Goal: Task Accomplishment & Management: Manage account settings

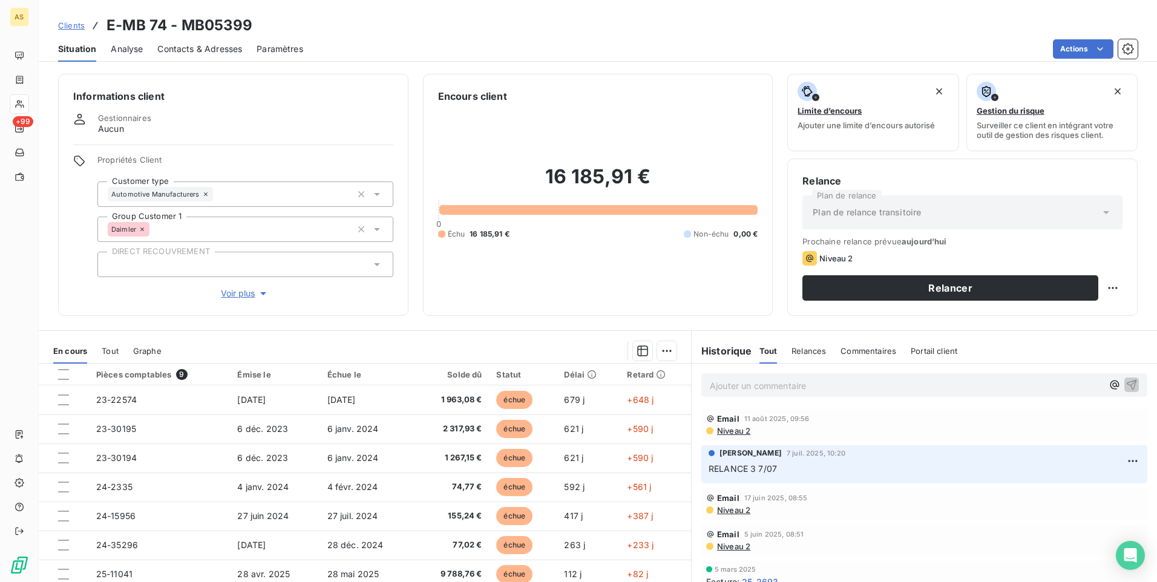
click at [180, 47] on span "Contacts & Adresses" at bounding box center [199, 49] width 85 height 12
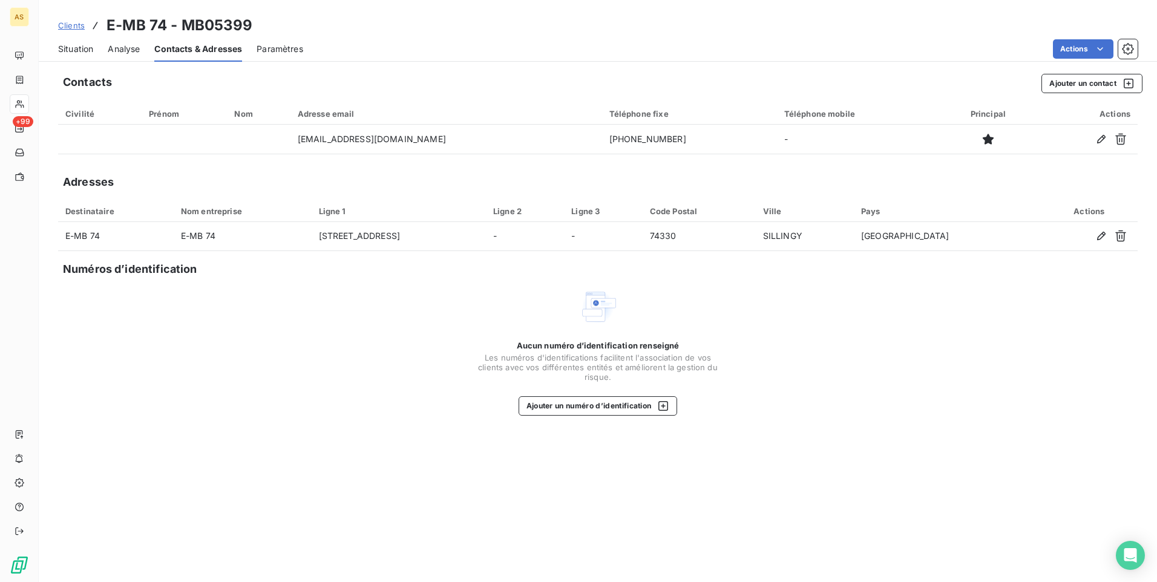
click at [63, 51] on span "Situation" at bounding box center [75, 49] width 35 height 12
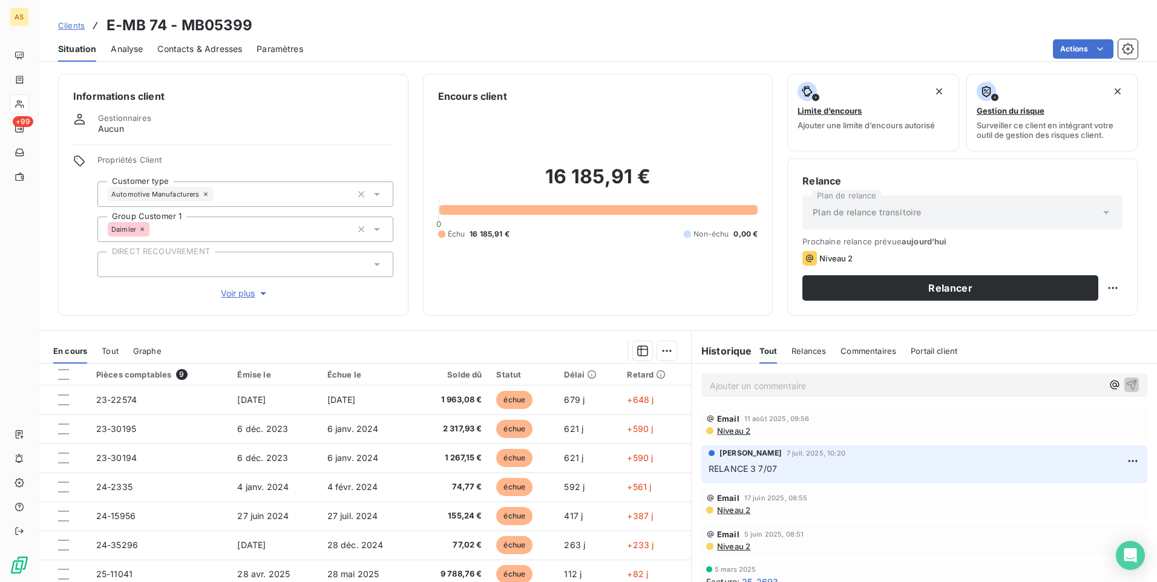
click at [70, 28] on span "Clients" at bounding box center [71, 26] width 27 height 10
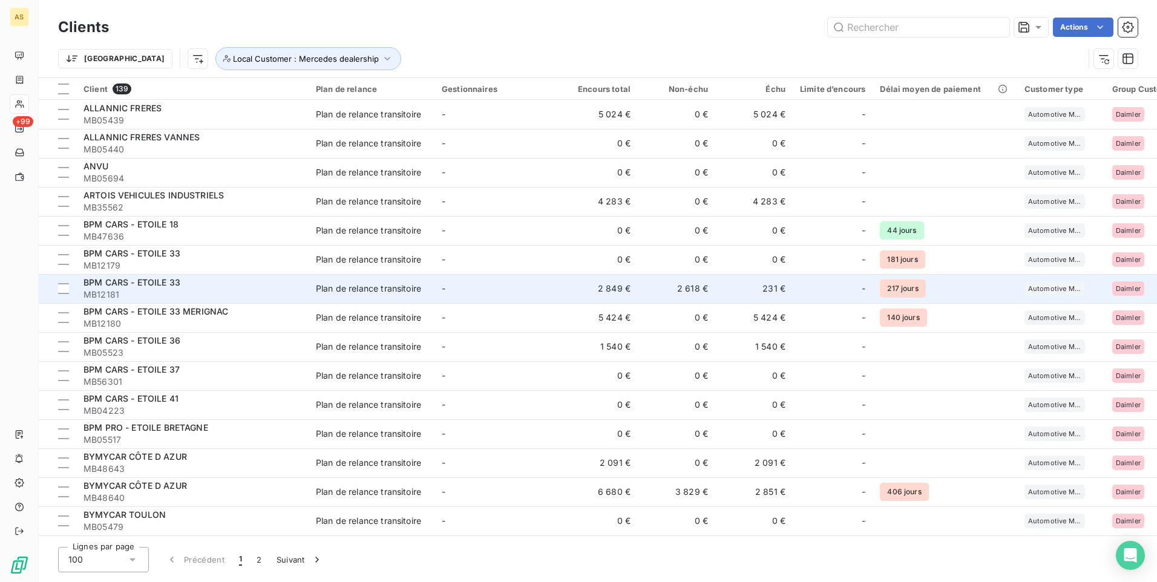
scroll to position [149, 0]
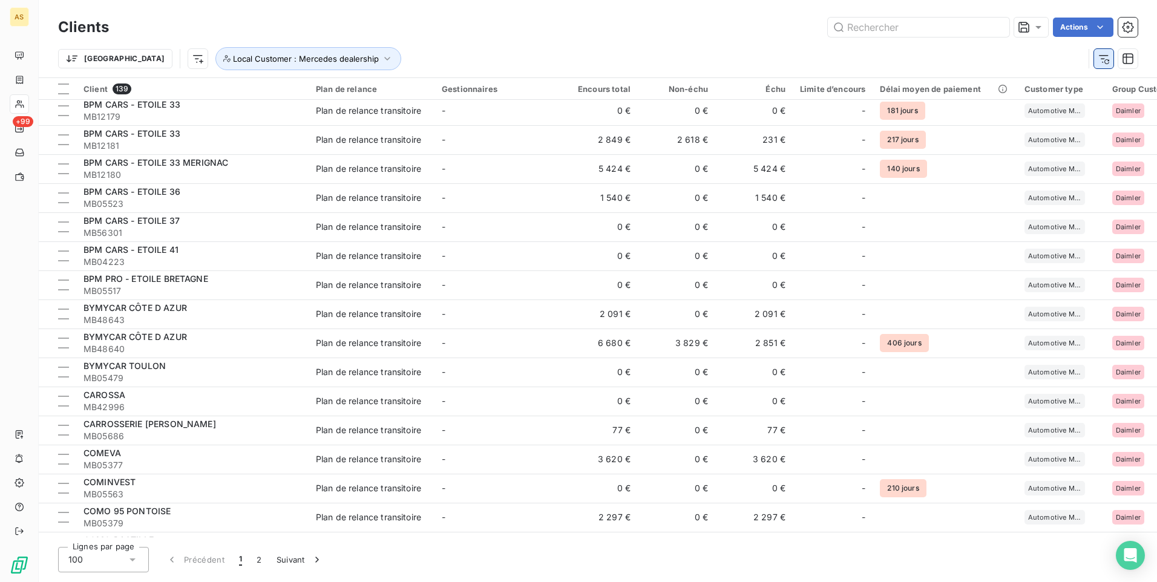
click at [1101, 55] on icon "button" at bounding box center [1104, 59] width 10 height 8
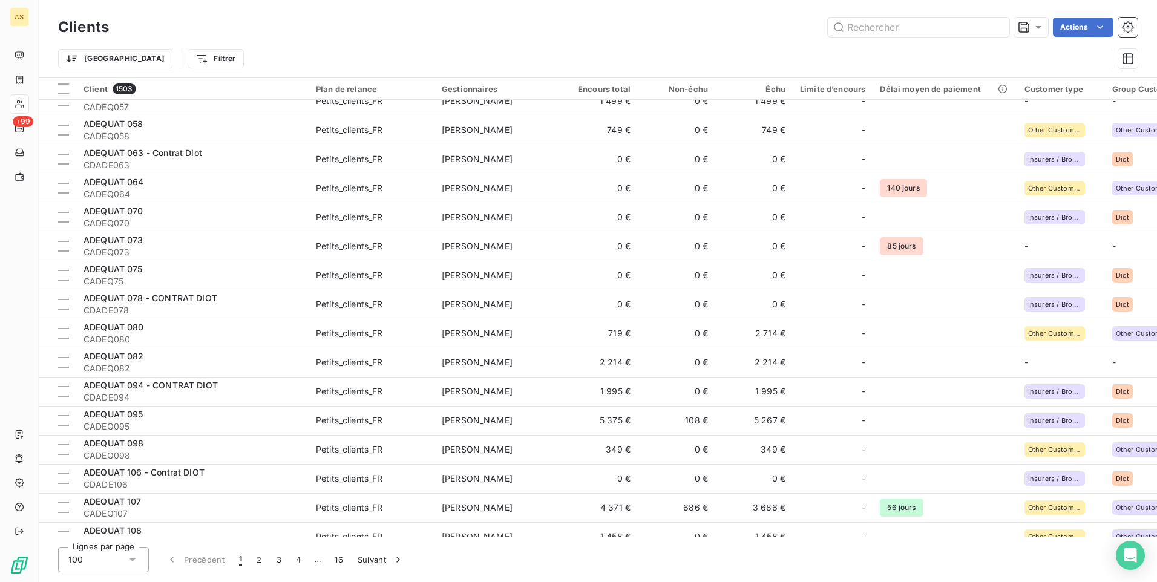
scroll to position [754, 0]
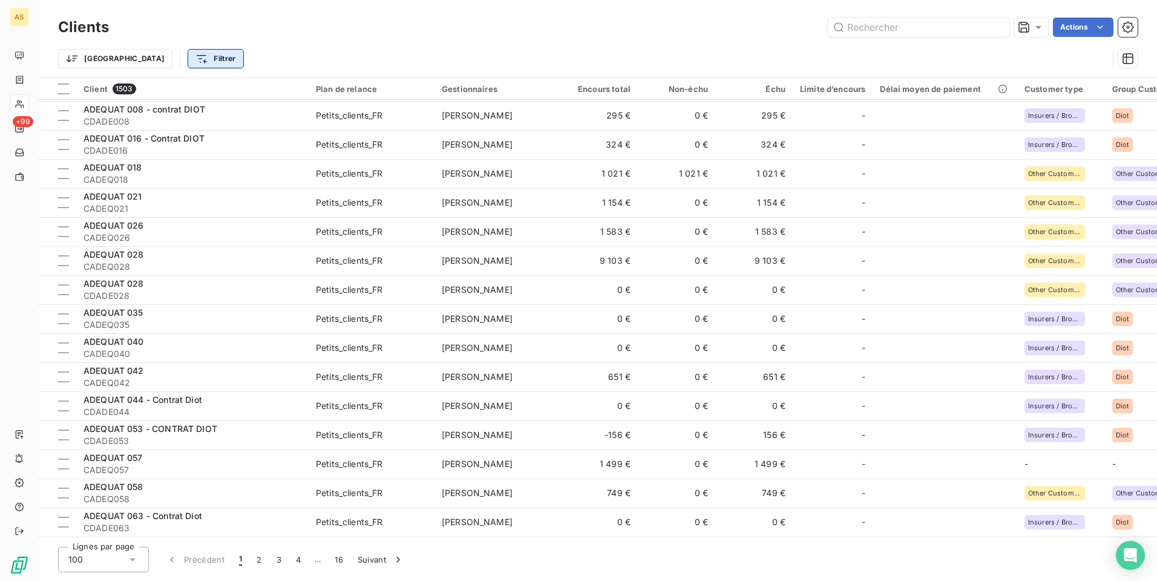
click at [157, 63] on html "AS +99 Clients Actions Trier Filtrer Client 1503 Plan de relance Gestionnaires …" at bounding box center [578, 291] width 1157 height 582
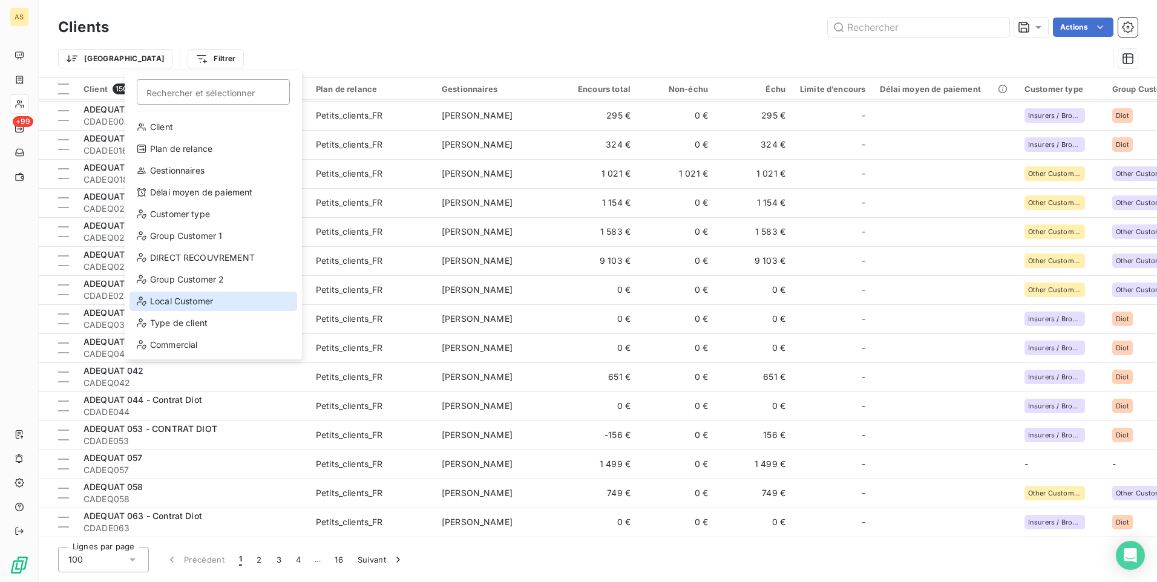
click at [178, 303] on div "Local Customer" at bounding box center [213, 301] width 168 height 19
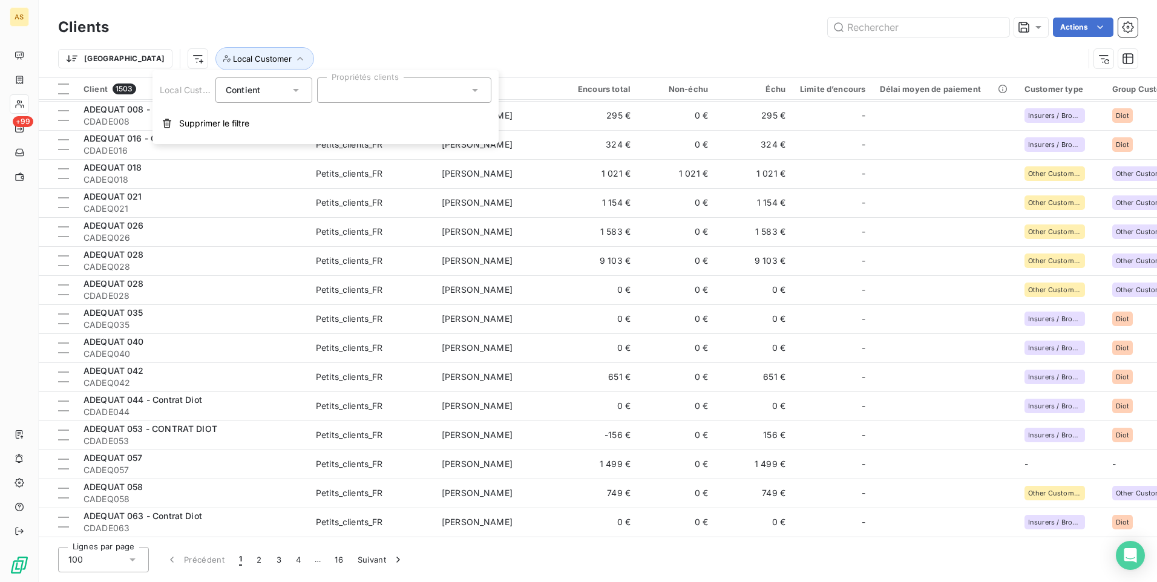
click at [474, 94] on icon at bounding box center [475, 90] width 12 height 12
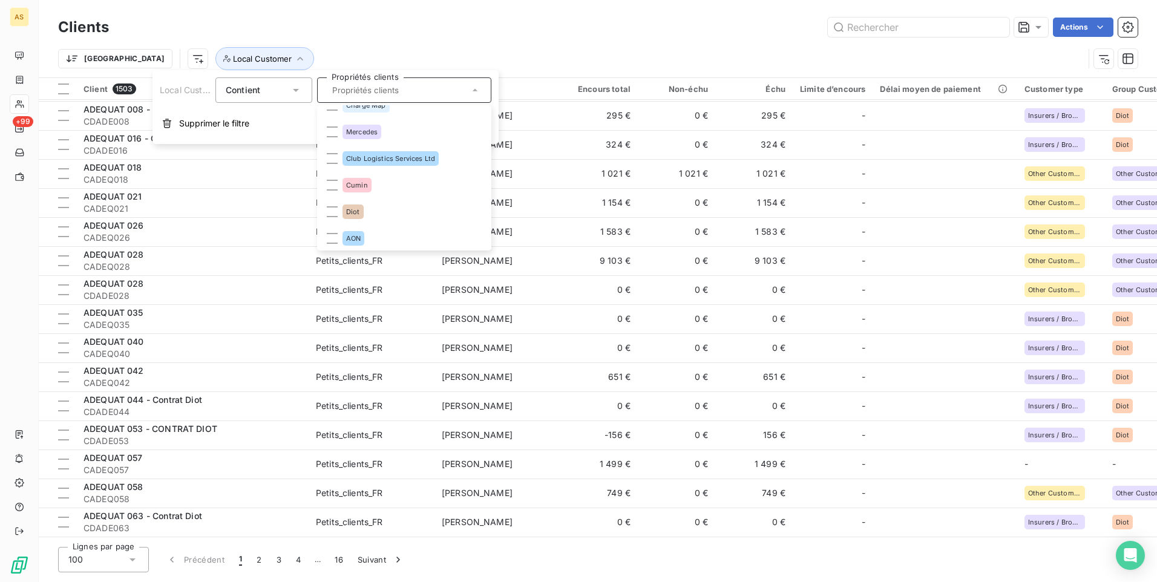
scroll to position [363, 0]
click at [352, 137] on li "Mercedes" at bounding box center [403, 129] width 169 height 24
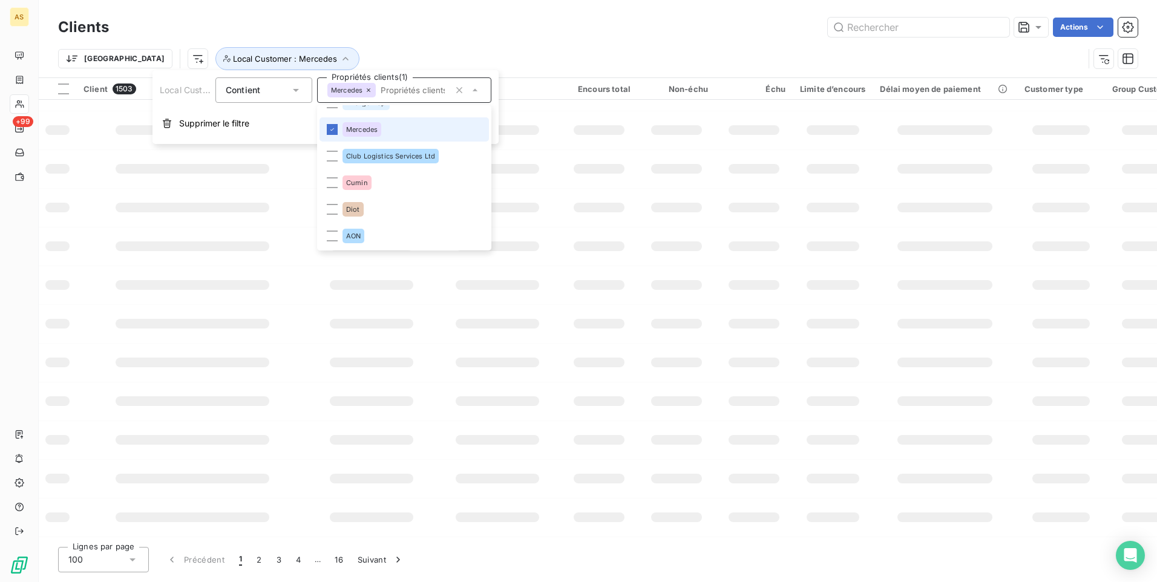
scroll to position [0, 0]
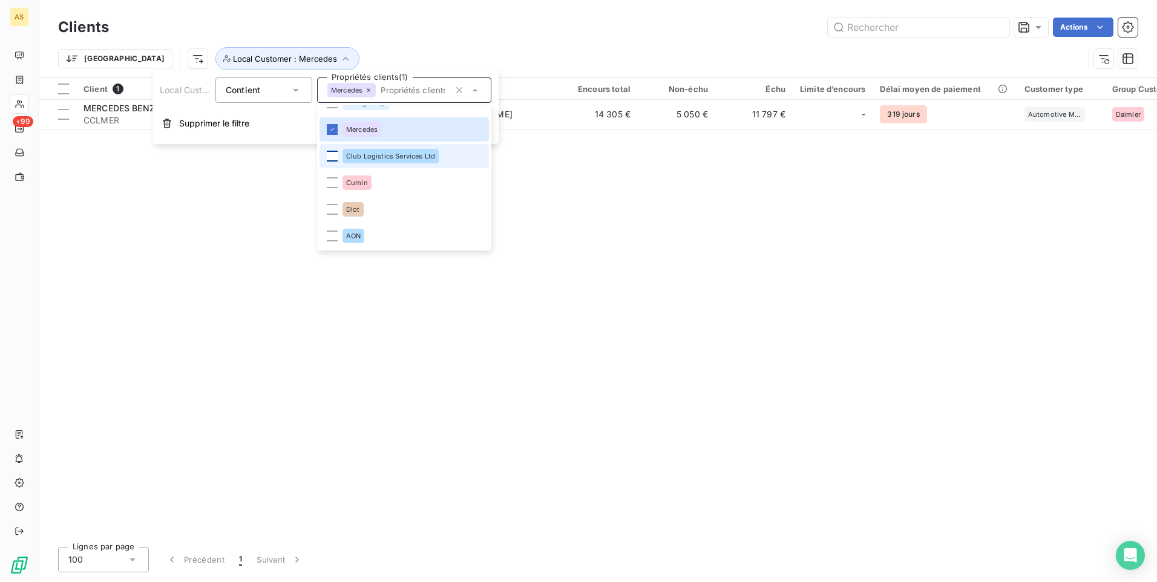
click at [330, 157] on div at bounding box center [332, 156] width 11 height 11
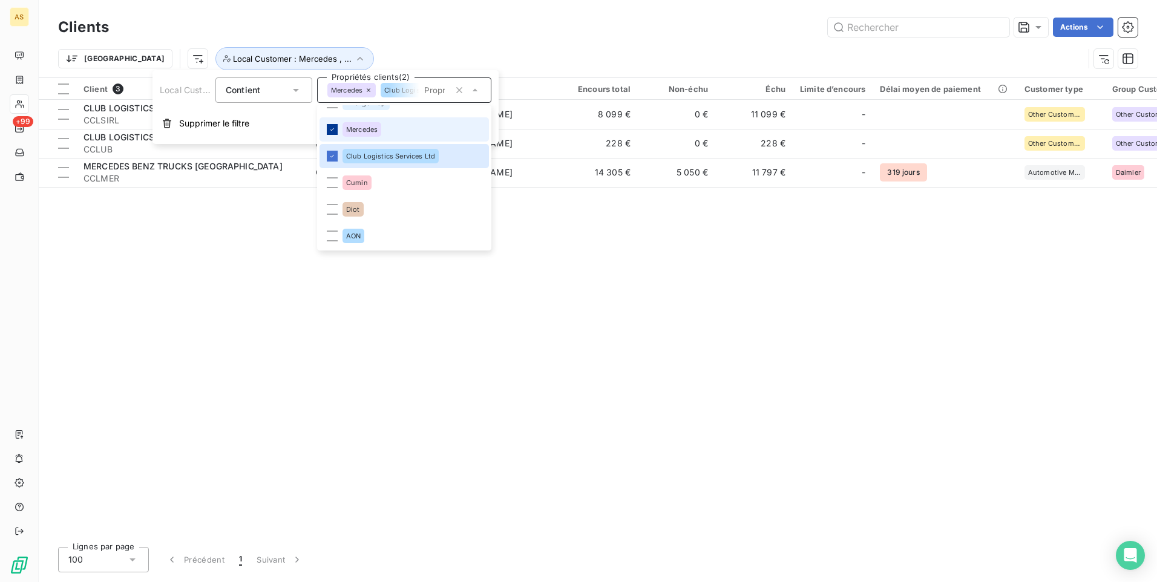
click at [334, 131] on icon at bounding box center [332, 129] width 7 height 7
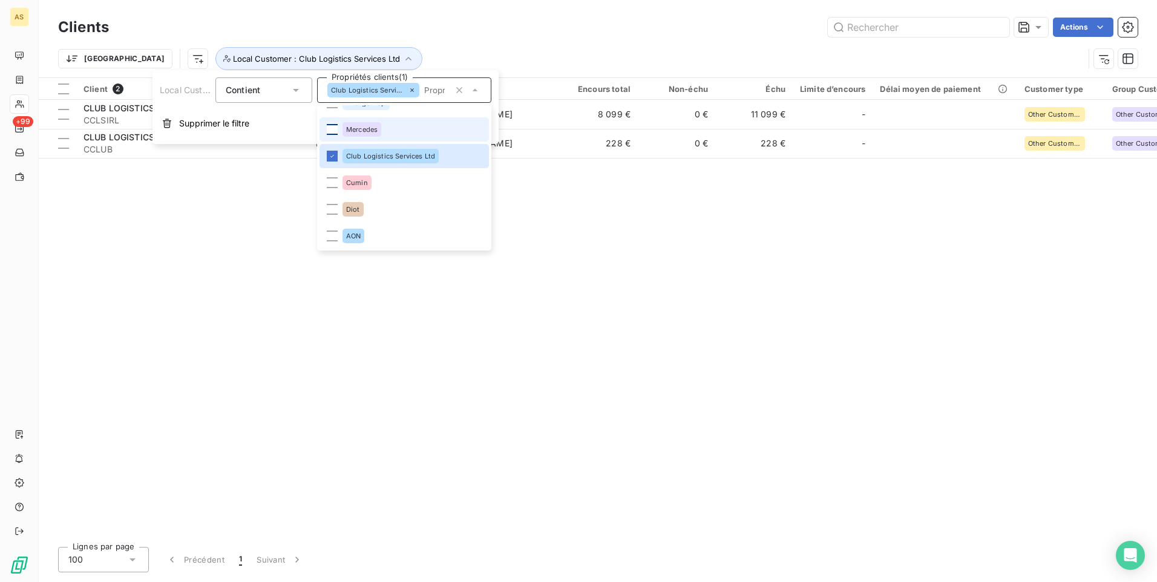
click at [290, 200] on div "Client 2 Plan de relance Gestionnaires Encours total Non-échu Échu Limite d’enc…" at bounding box center [598, 307] width 1118 height 459
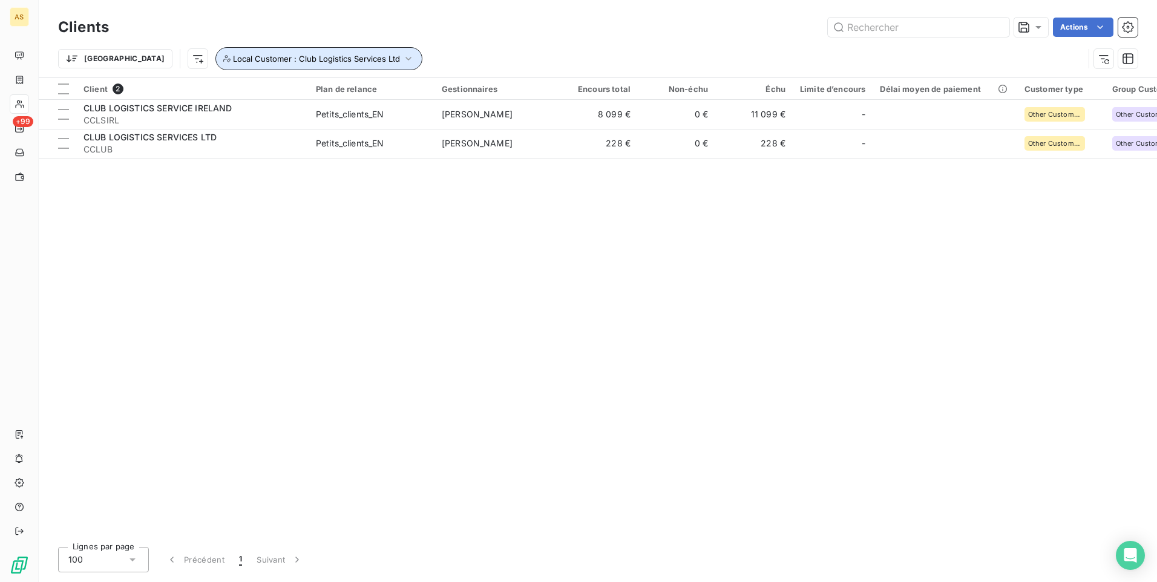
click at [402, 55] on icon "button" at bounding box center [408, 59] width 12 height 12
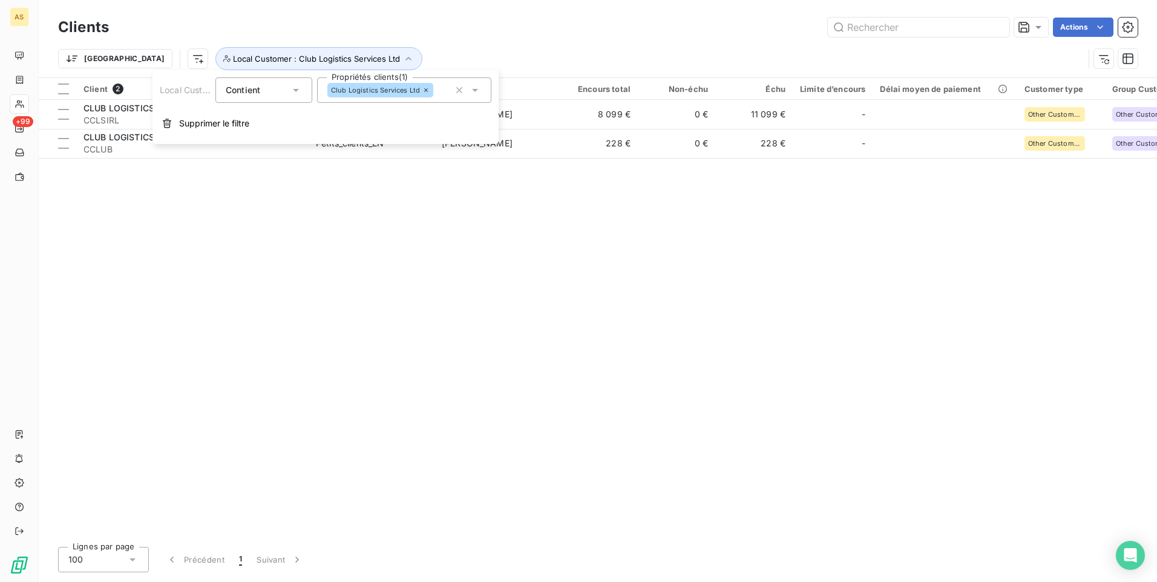
click at [479, 90] on icon at bounding box center [475, 90] width 12 height 12
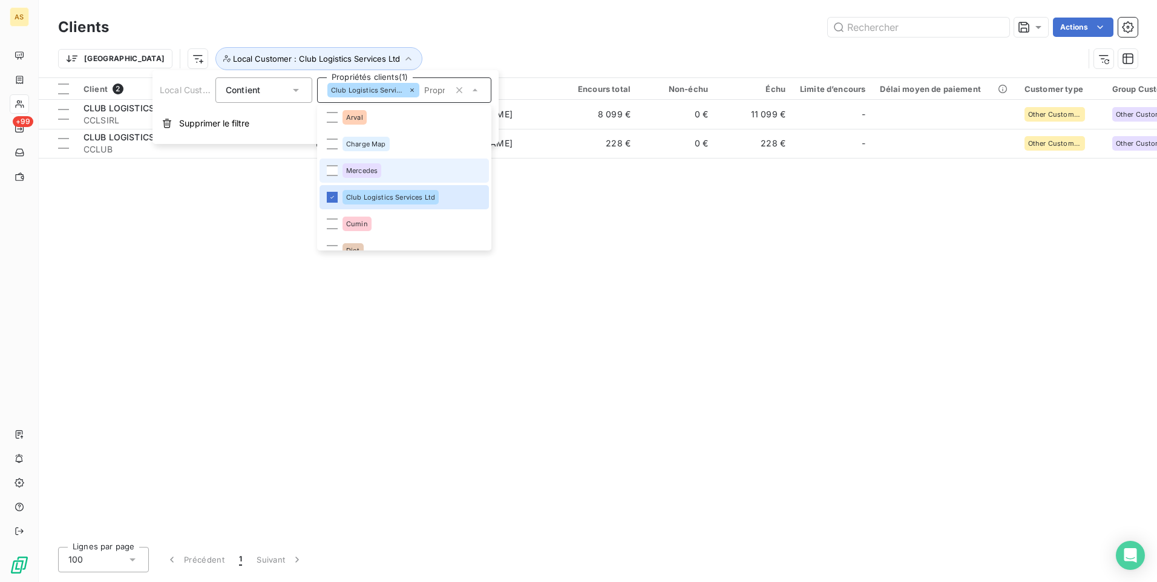
scroll to position [341, 0]
click at [335, 203] on div at bounding box center [332, 204] width 11 height 11
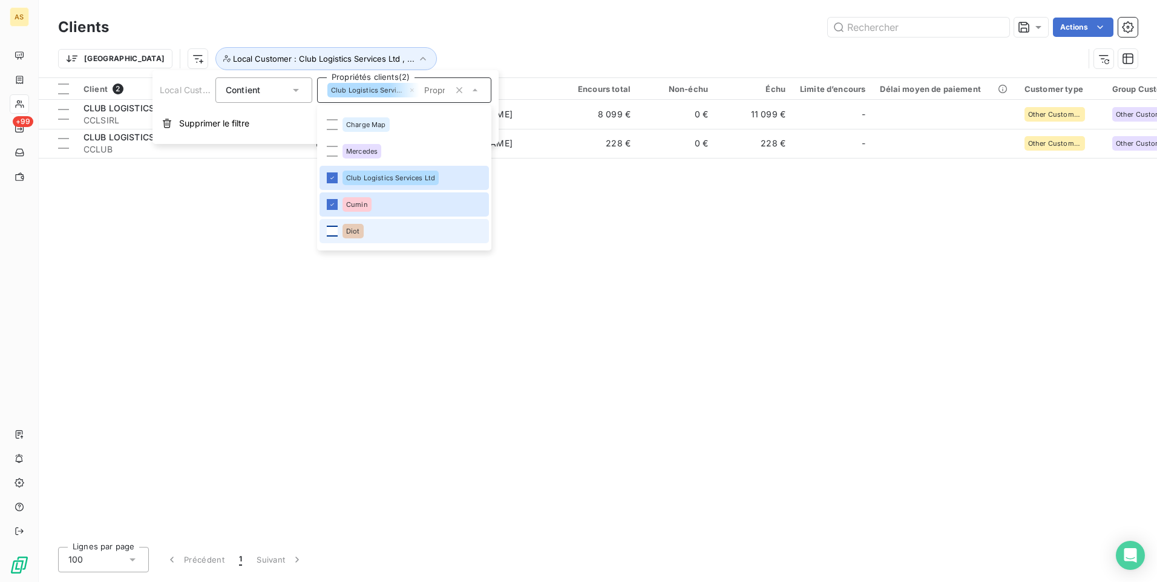
click at [332, 231] on div at bounding box center [332, 231] width 11 height 11
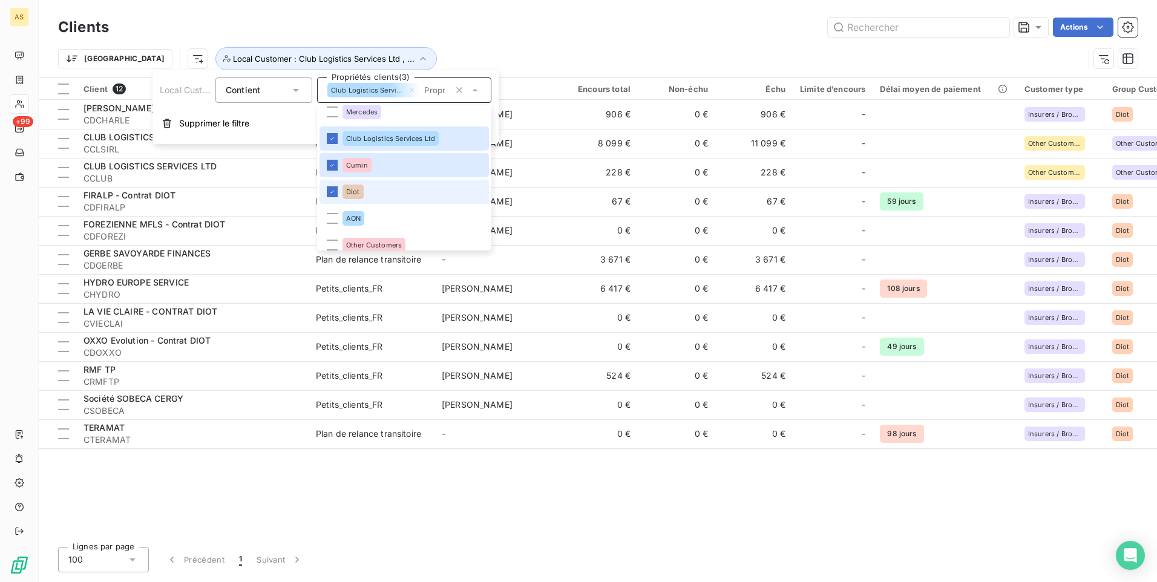
scroll to position [402, 0]
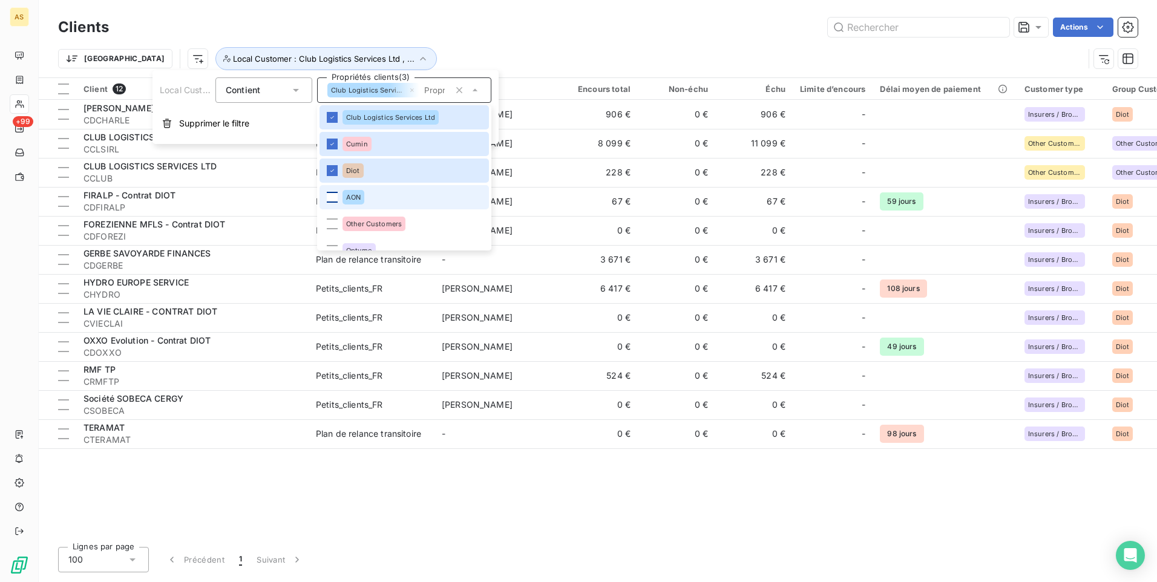
click at [330, 202] on div at bounding box center [332, 197] width 11 height 11
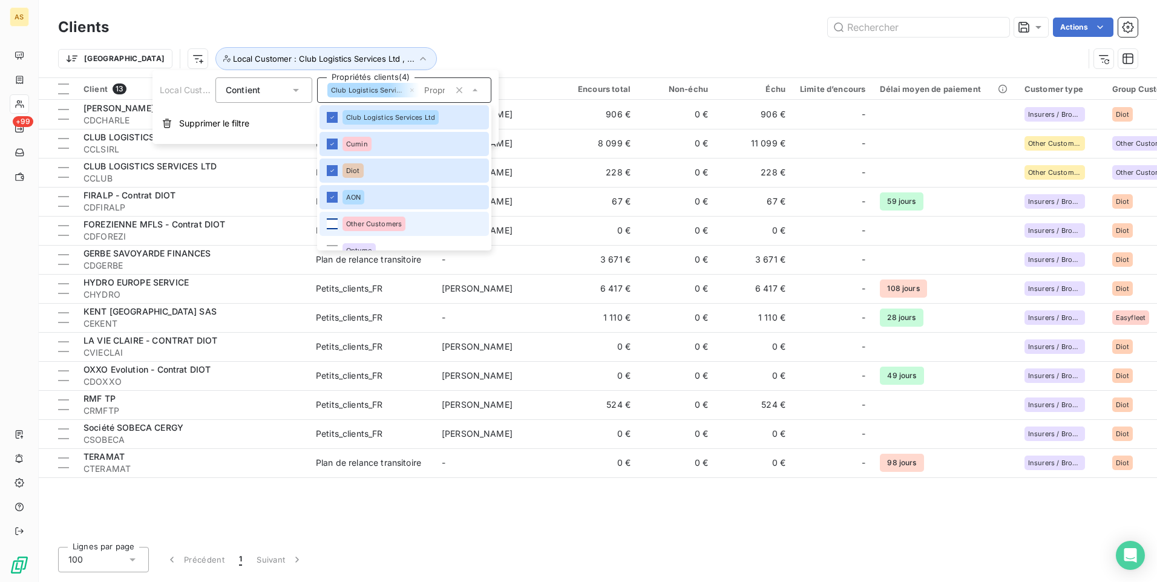
click at [327, 224] on div at bounding box center [332, 223] width 11 height 11
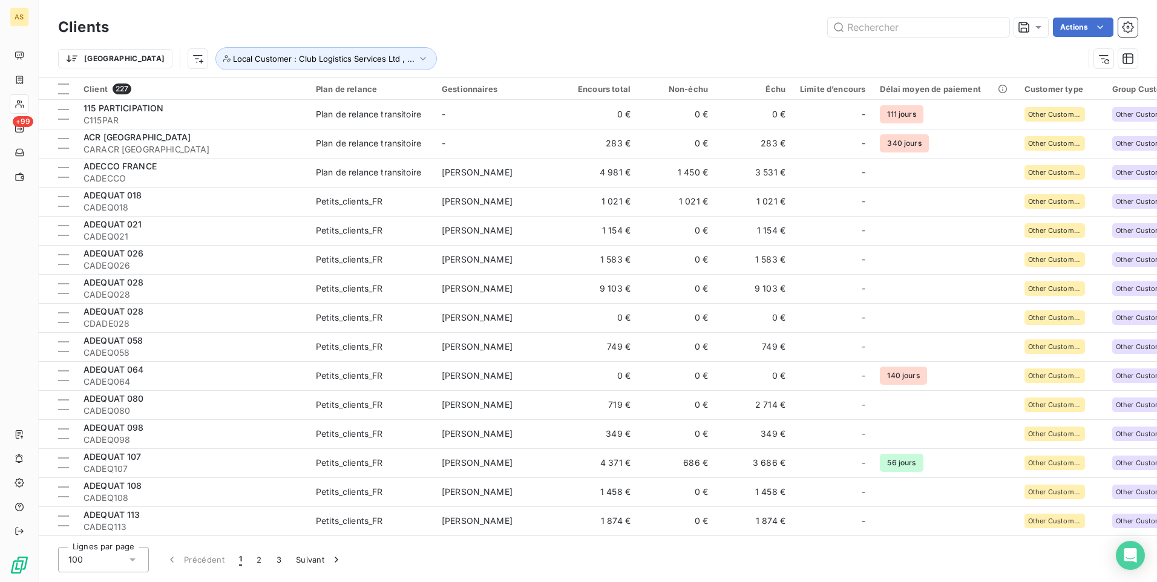
click at [499, 58] on div "Trier Local Customer : Club Logistics Services Ltd , ..." at bounding box center [571, 58] width 1026 height 23
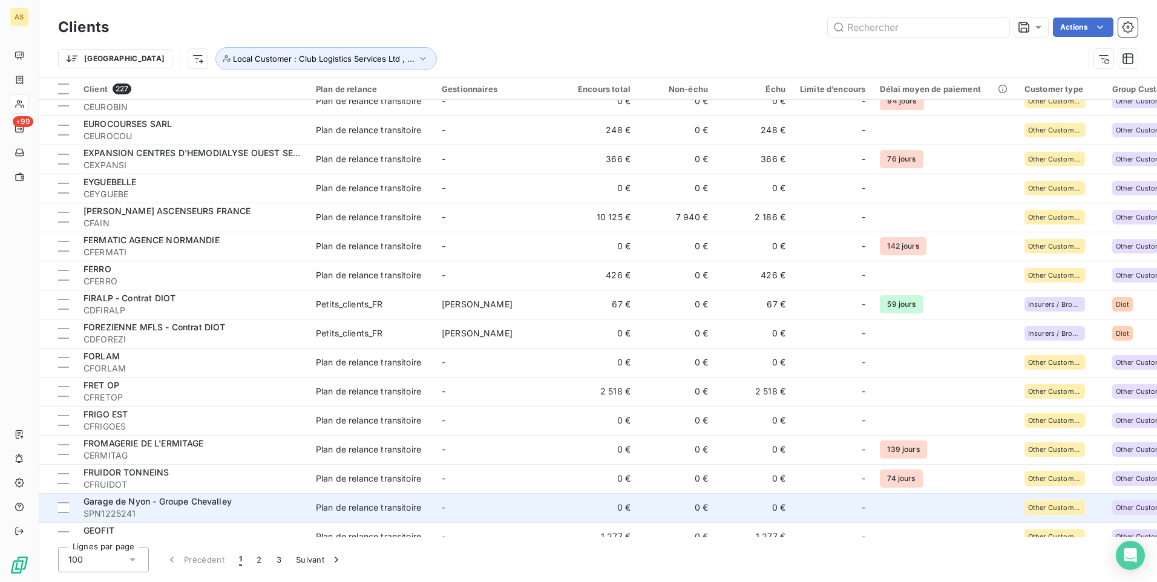
scroll to position [2472, 0]
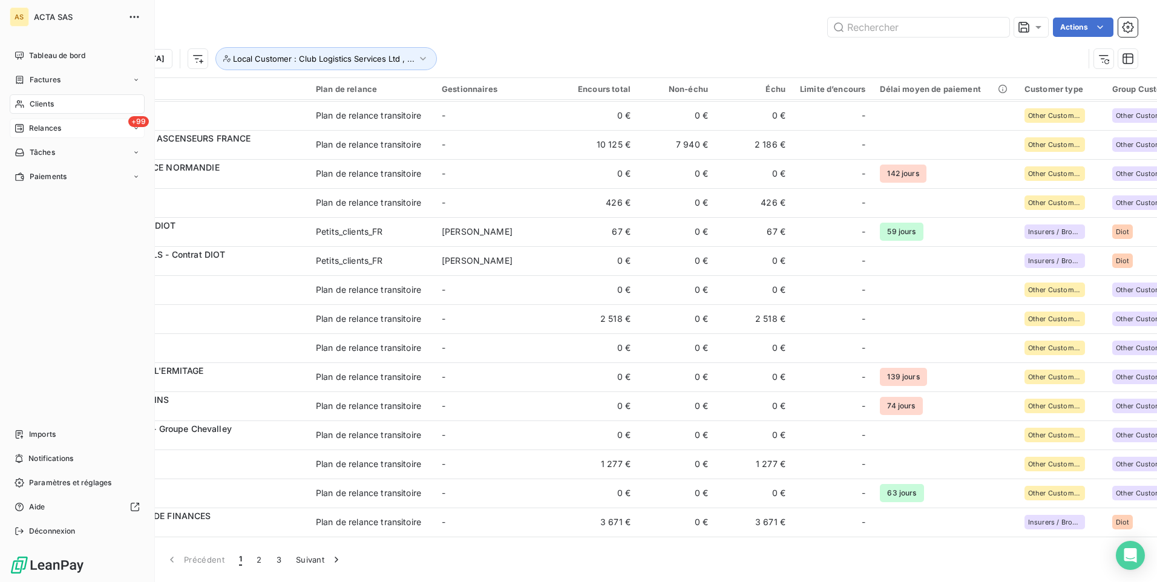
click at [142, 128] on div "+99 Relances" at bounding box center [77, 128] width 135 height 19
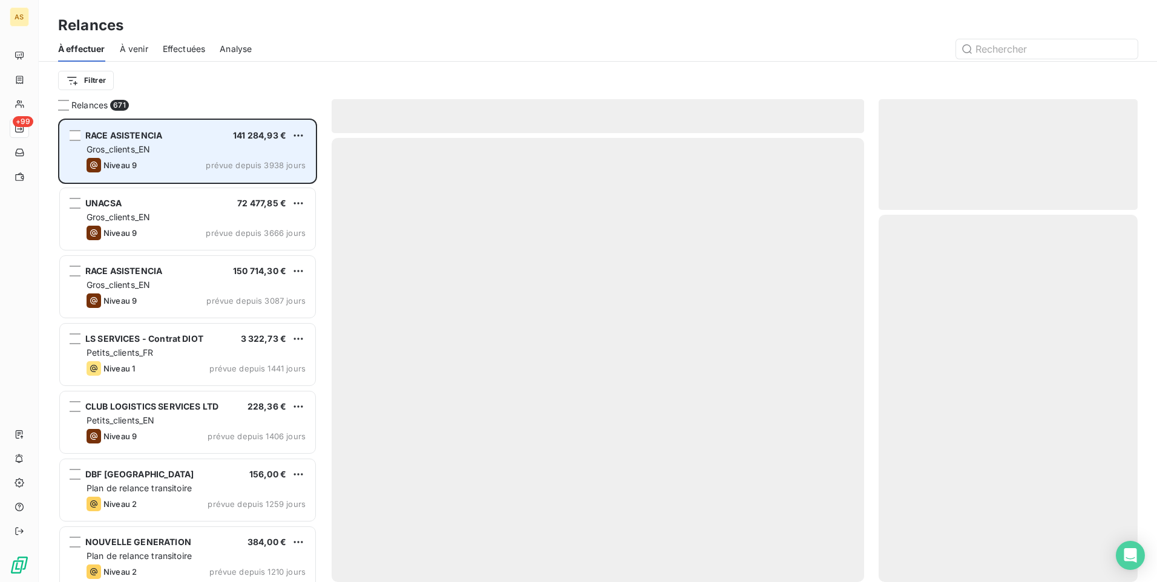
scroll to position [454, 250]
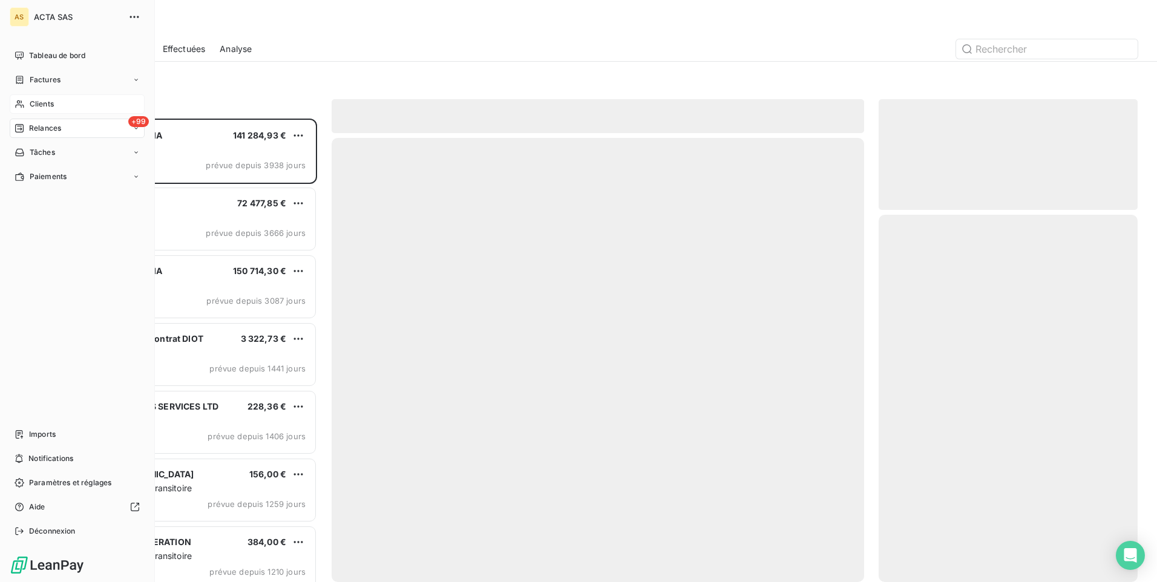
click at [53, 97] on div "Clients" at bounding box center [77, 103] width 135 height 19
click at [54, 102] on div "Clients" at bounding box center [77, 103] width 135 height 19
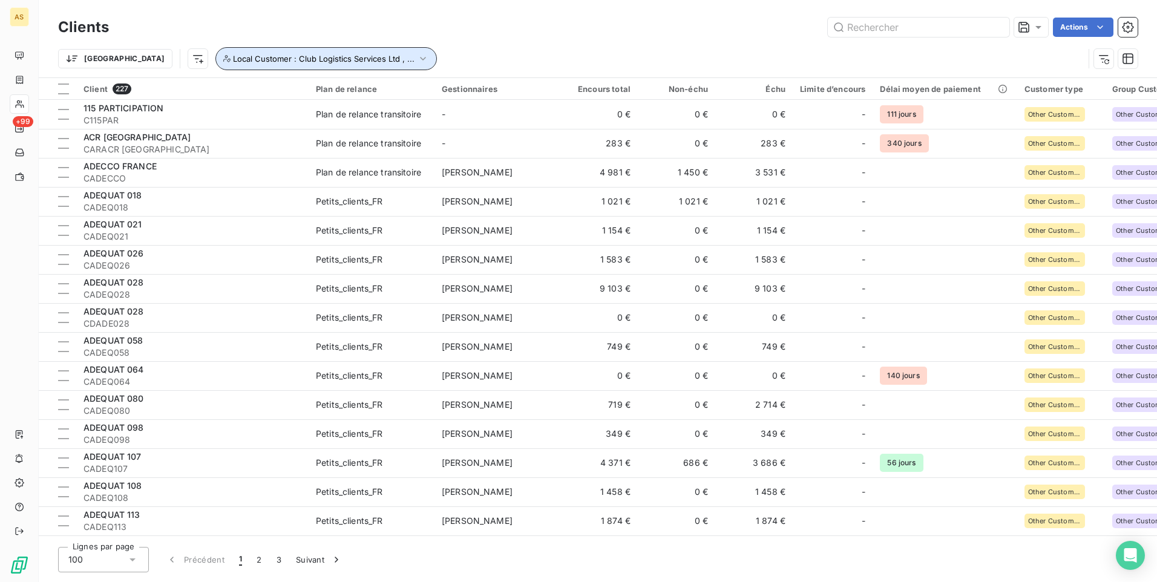
click at [417, 62] on icon "button" at bounding box center [423, 59] width 12 height 12
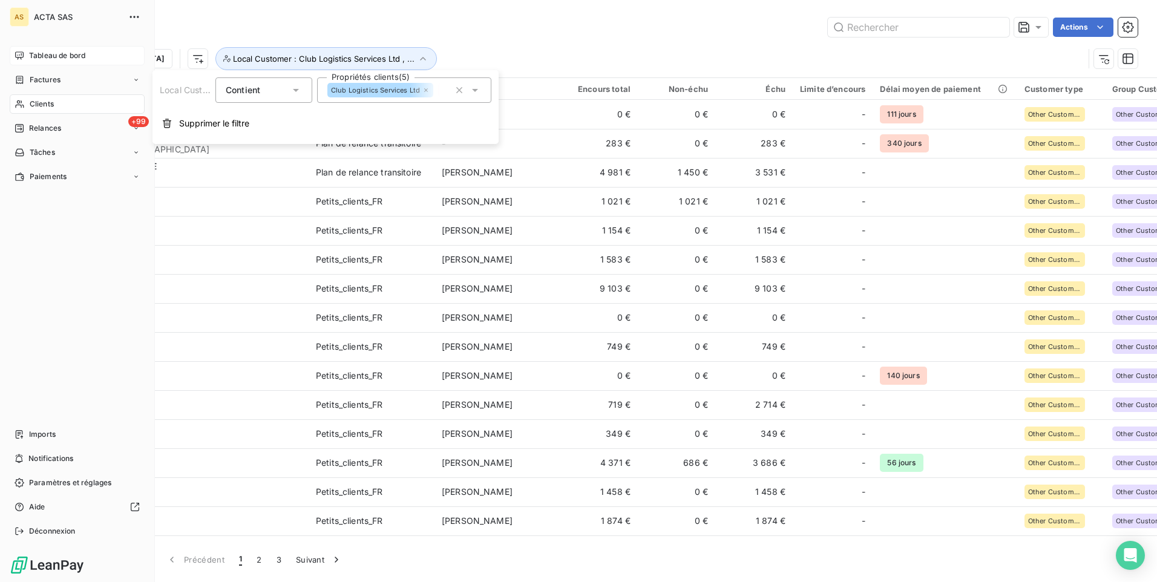
click at [71, 61] on span "Tableau de bord" at bounding box center [57, 55] width 56 height 11
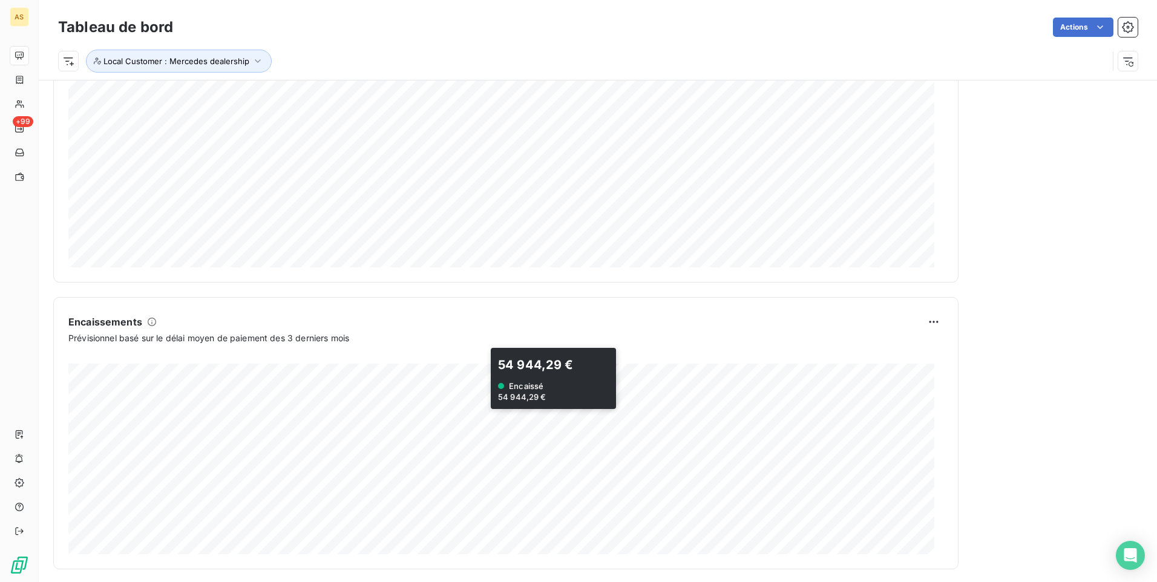
scroll to position [597, 0]
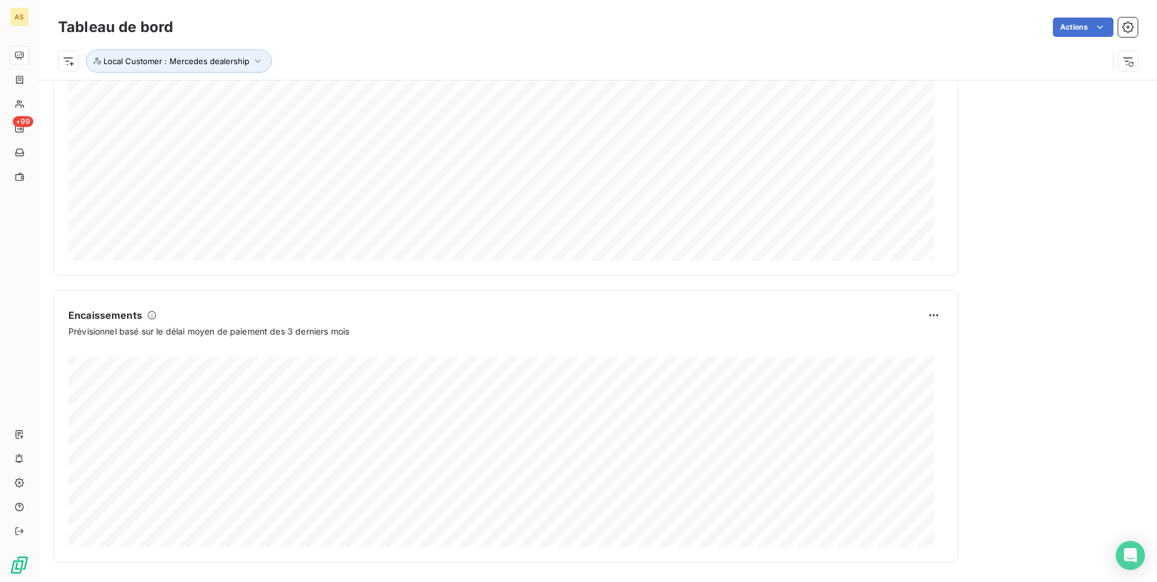
click at [272, 19] on div "Actions" at bounding box center [663, 27] width 950 height 19
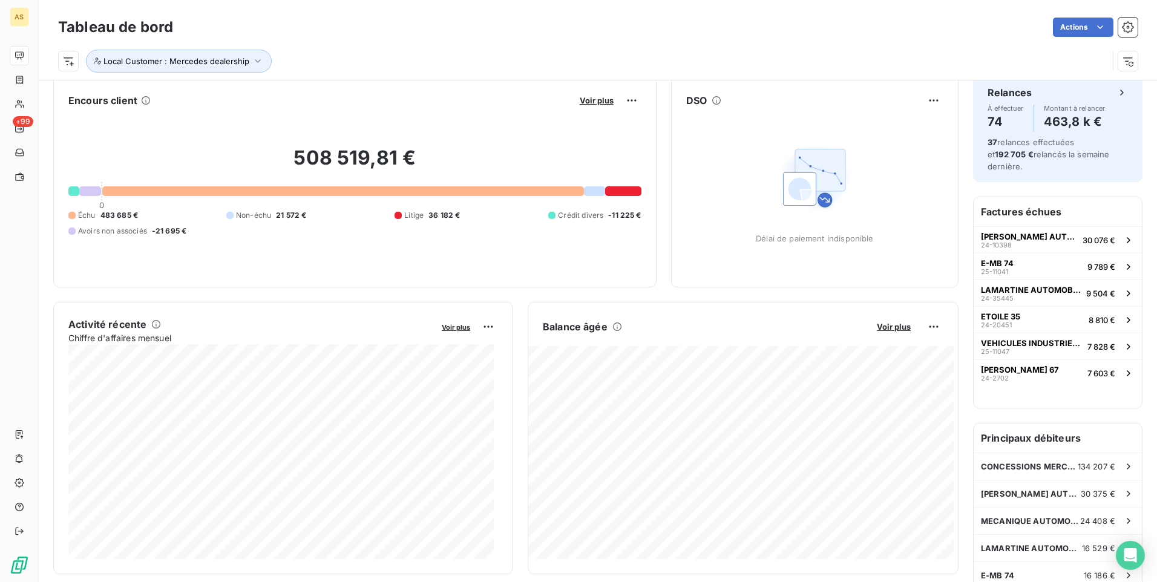
scroll to position [0, 0]
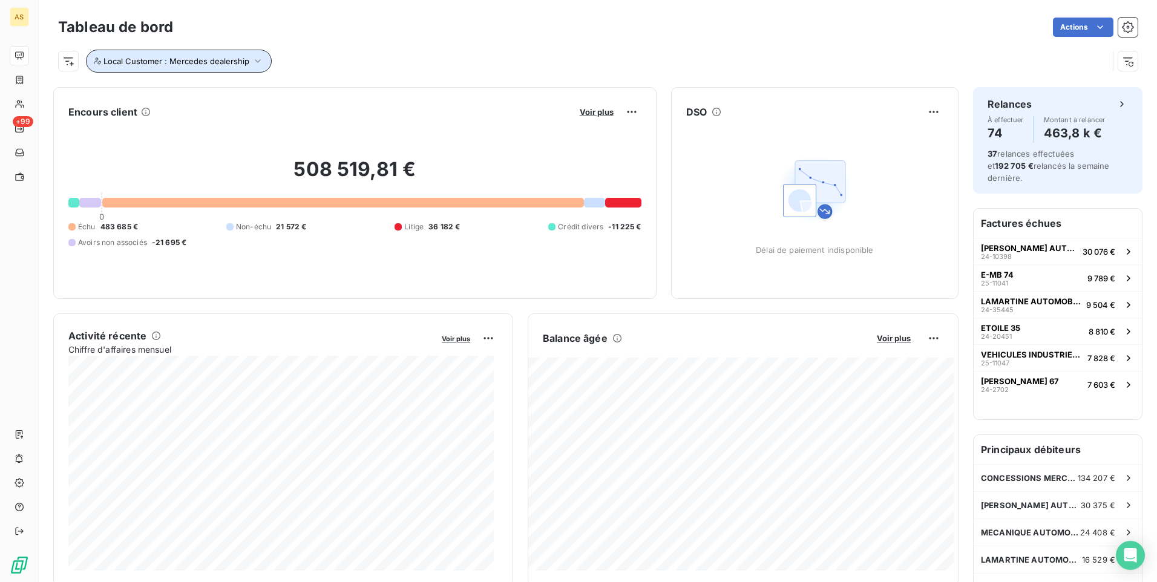
click at [262, 60] on button "Local Customer : Mercedes dealership" at bounding box center [179, 61] width 186 height 23
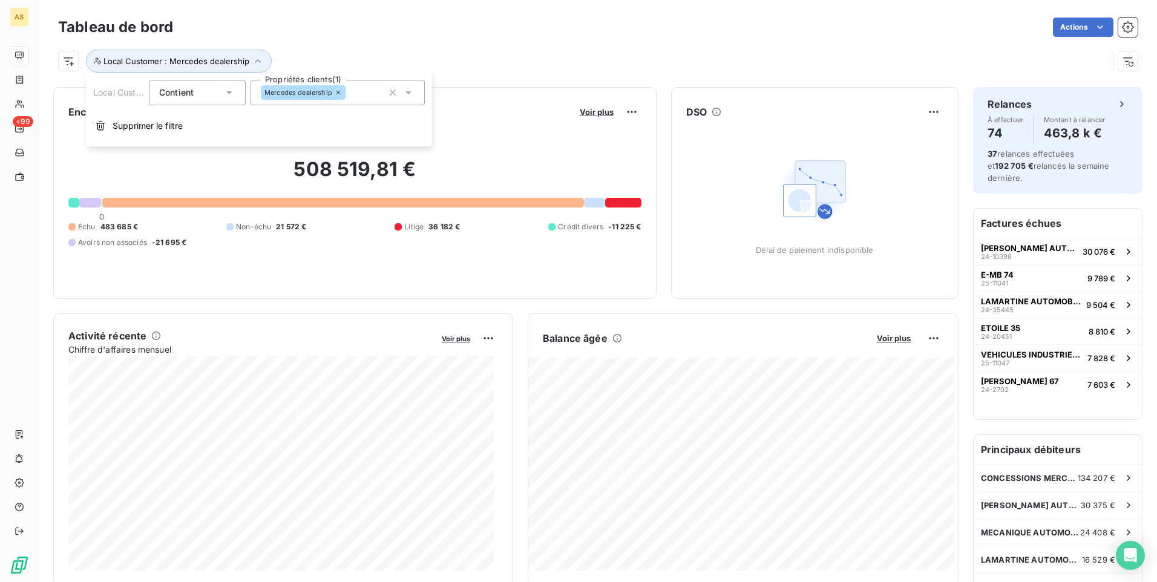
click at [410, 90] on icon at bounding box center [408, 93] width 12 height 12
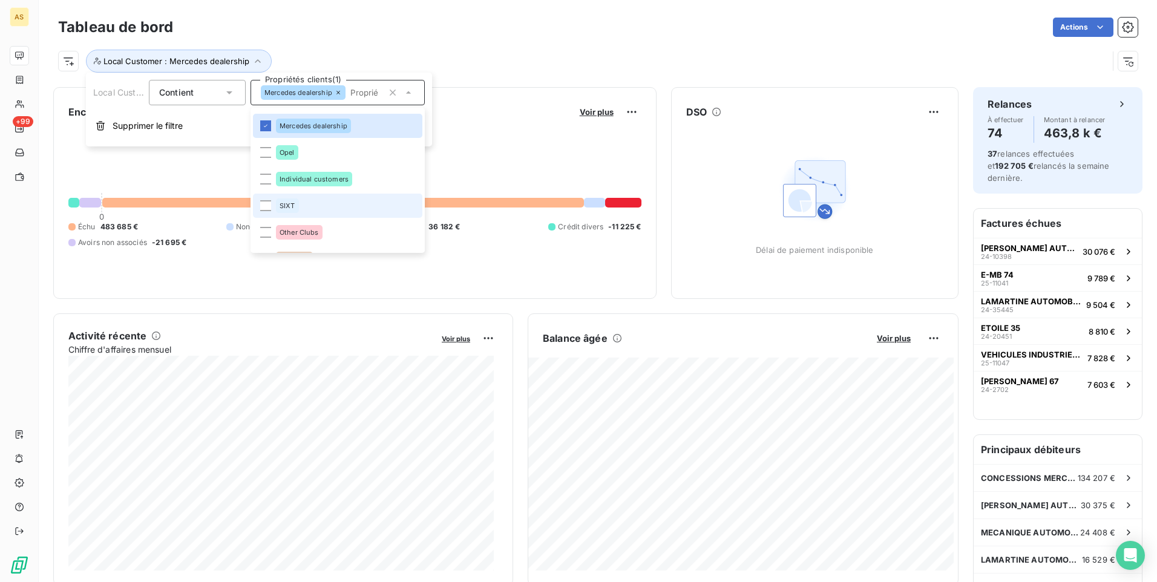
scroll to position [615, 0]
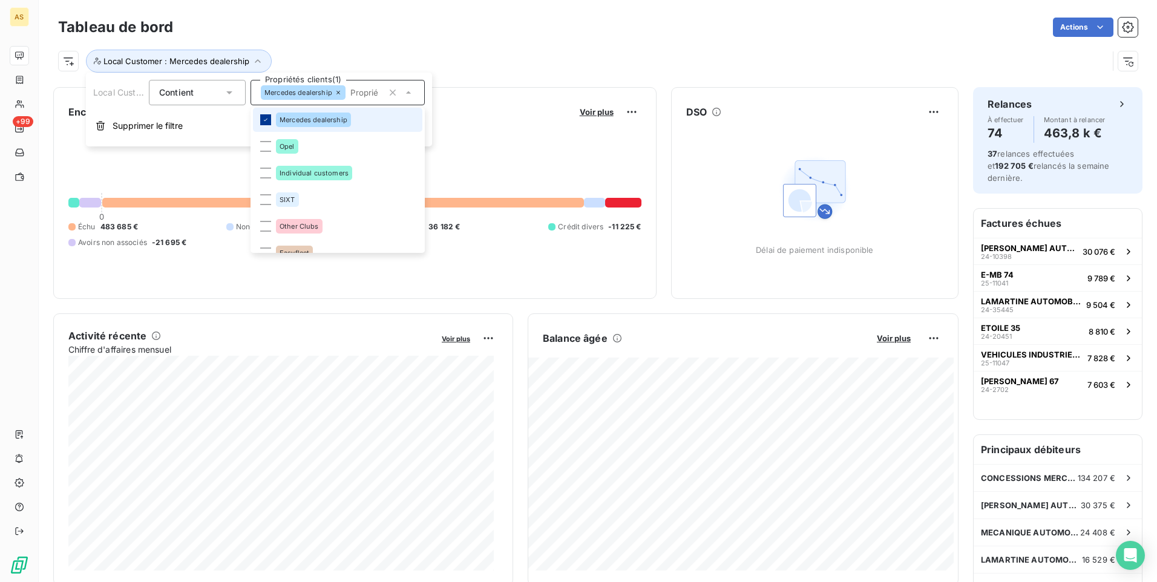
click at [267, 118] on icon at bounding box center [265, 119] width 7 height 7
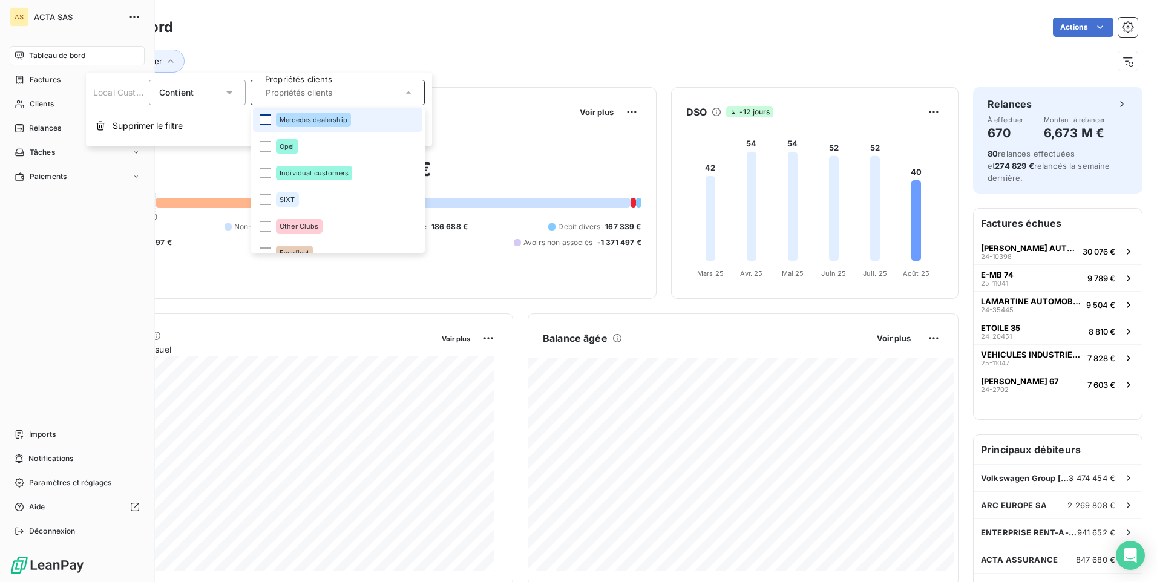
drag, startPoint x: 45, startPoint y: 107, endPoint x: 150, endPoint y: 74, distance: 109.7
click at [45, 107] on span "Clients" at bounding box center [42, 104] width 24 height 11
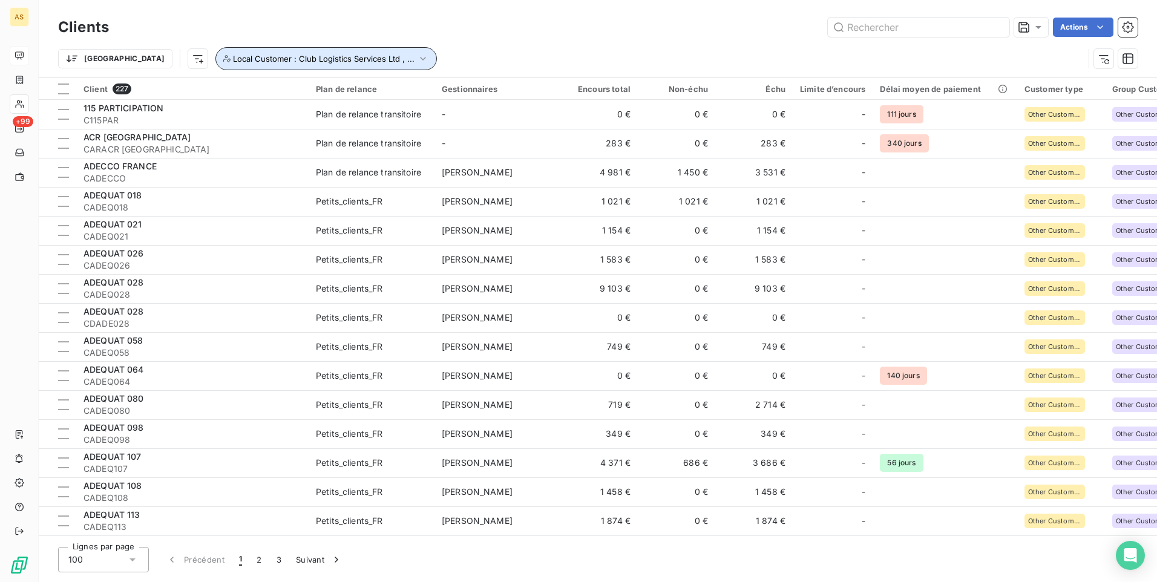
click at [417, 53] on icon "button" at bounding box center [423, 59] width 12 height 12
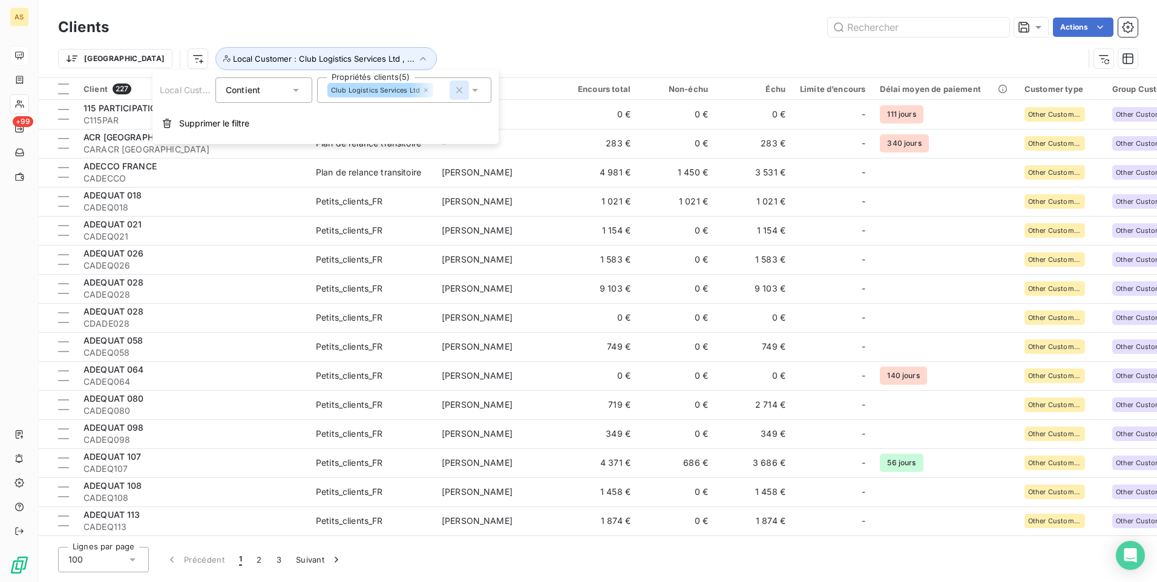
drag, startPoint x: 476, startPoint y: 93, endPoint x: 465, endPoint y: 99, distance: 12.5
click at [476, 93] on icon at bounding box center [475, 90] width 12 height 12
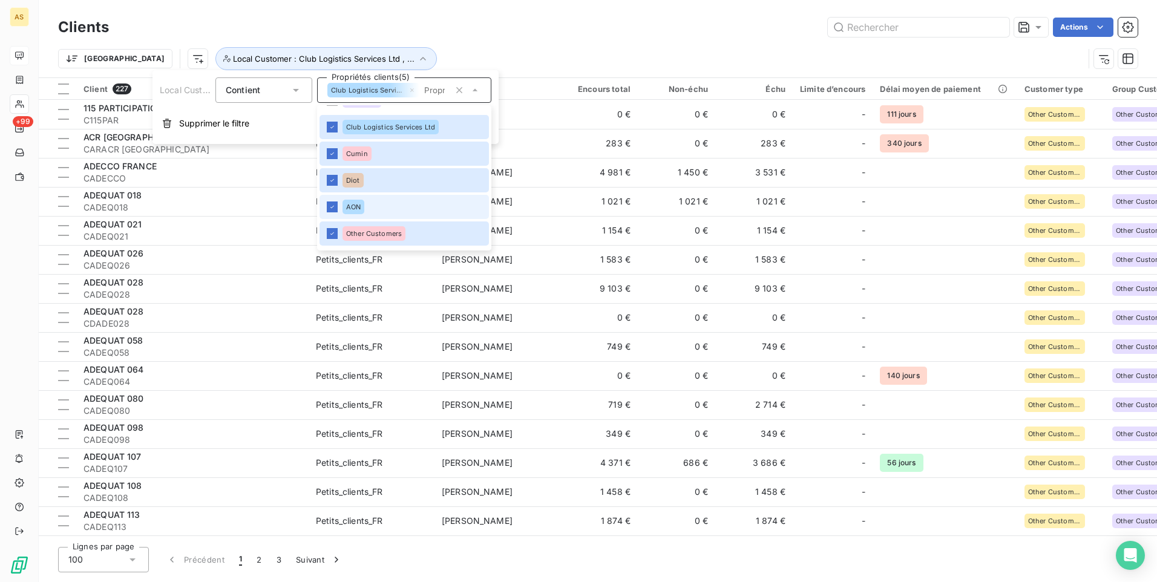
scroll to position [402, 0]
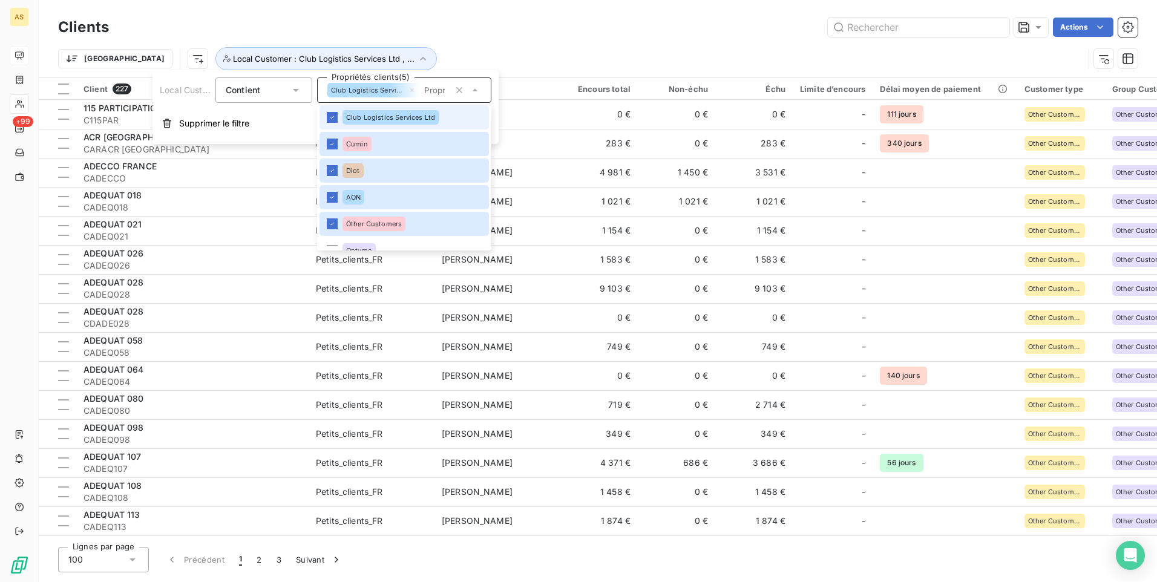
click at [338, 117] on li "Club Logistics Services Ltd" at bounding box center [403, 117] width 169 height 24
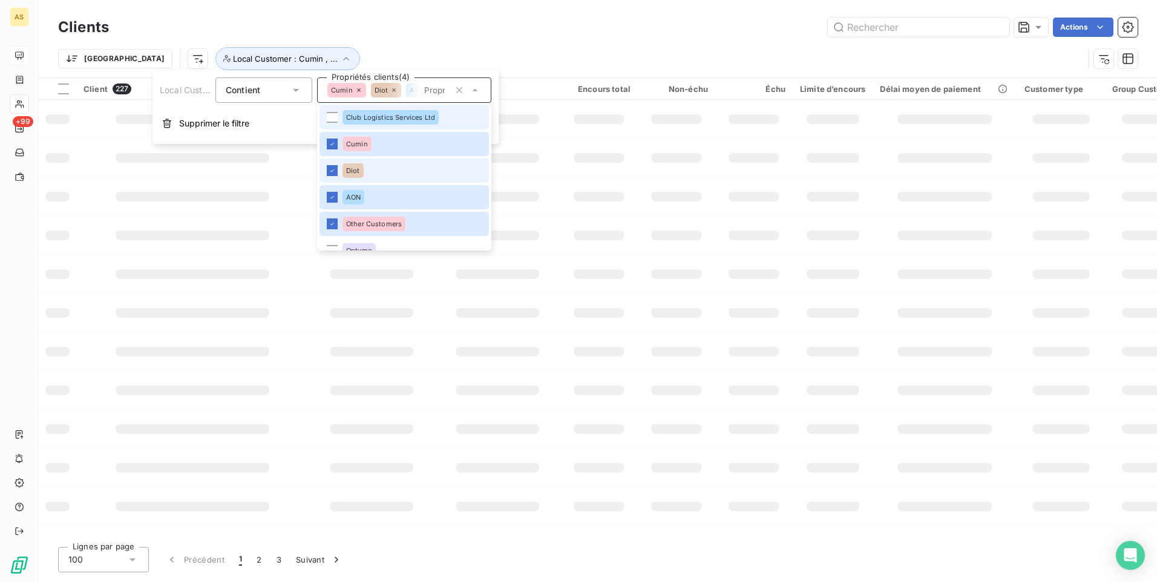
click at [331, 142] on icon at bounding box center [332, 143] width 7 height 7
click at [334, 163] on li "Diot" at bounding box center [403, 171] width 169 height 24
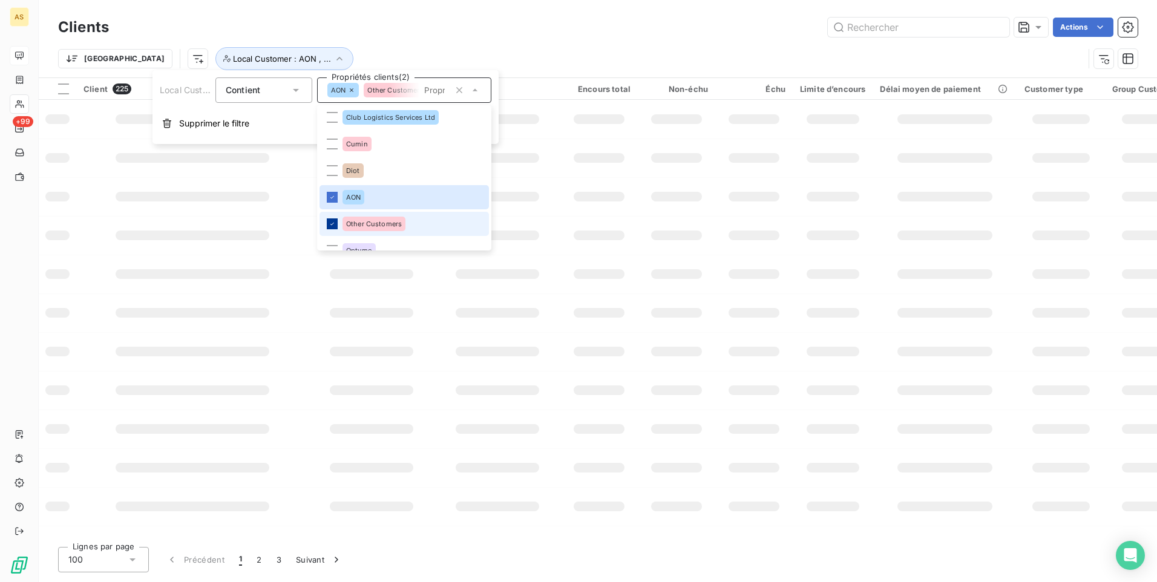
click at [333, 191] on li "AON" at bounding box center [403, 197] width 169 height 24
click at [336, 226] on div at bounding box center [332, 223] width 11 height 11
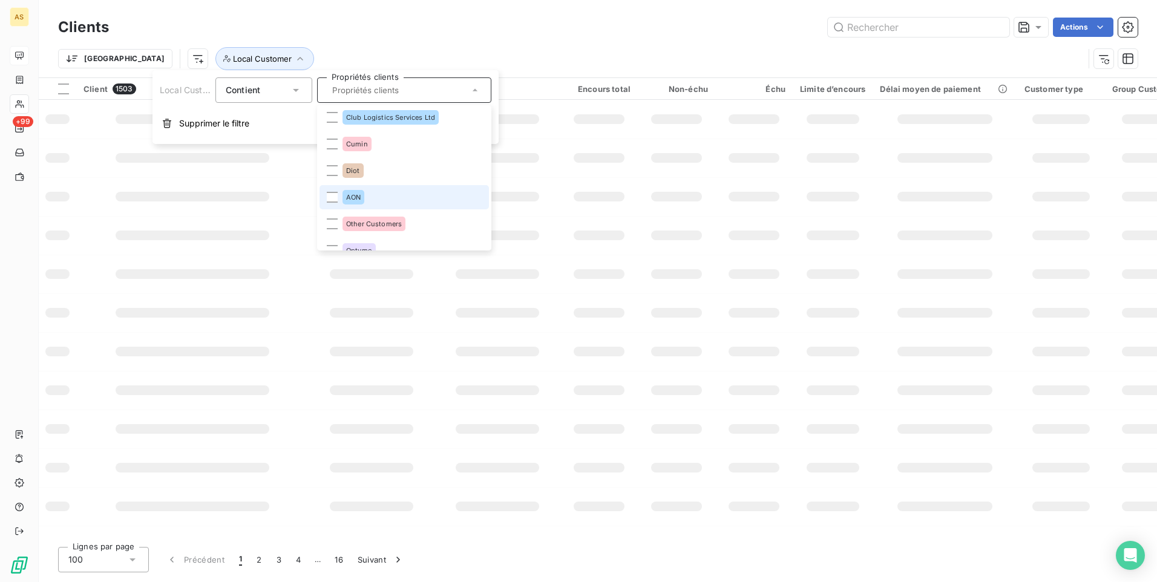
click at [454, 40] on div "Trier Local Customer" at bounding box center [597, 59] width 1079 height 38
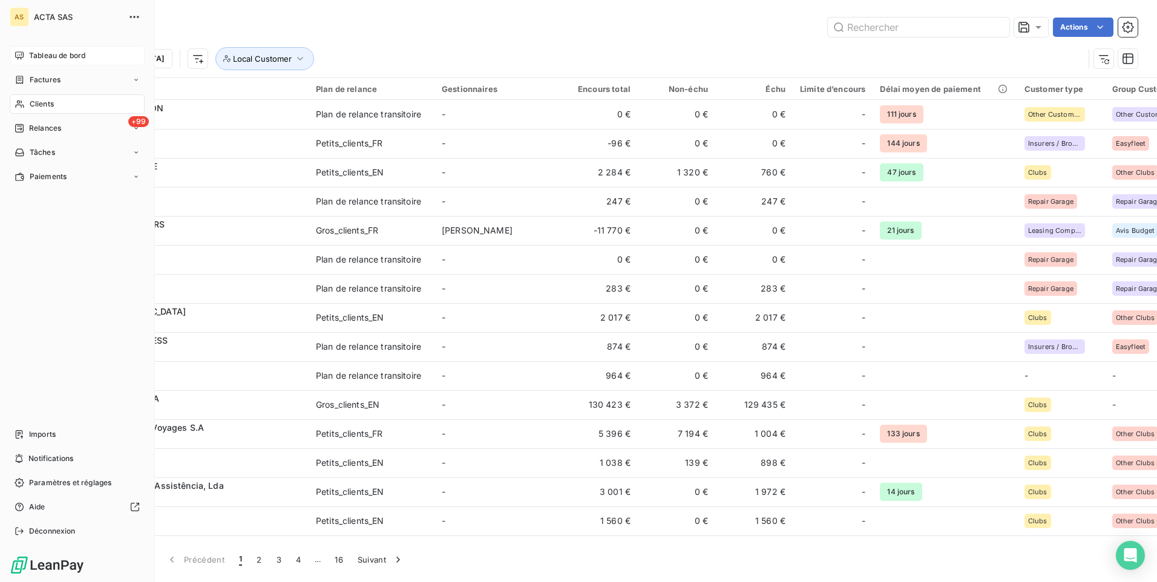
drag, startPoint x: 70, startPoint y: 106, endPoint x: 124, endPoint y: 104, distance: 53.9
click at [70, 106] on div "Clients" at bounding box center [77, 103] width 135 height 19
